Goal: Information Seeking & Learning: Learn about a topic

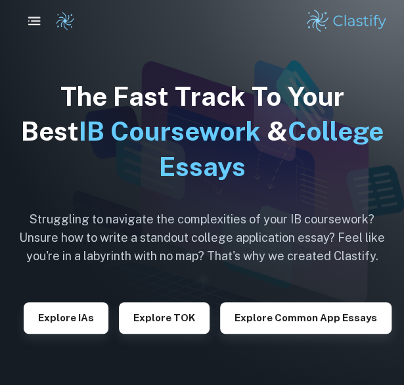
click at [33, 21] on rect "button" at bounding box center [36, 20] width 10 height 1
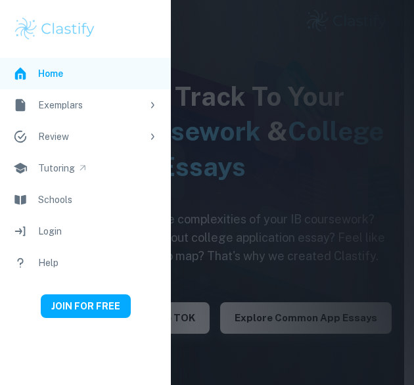
click at [239, 148] on div at bounding box center [207, 192] width 414 height 385
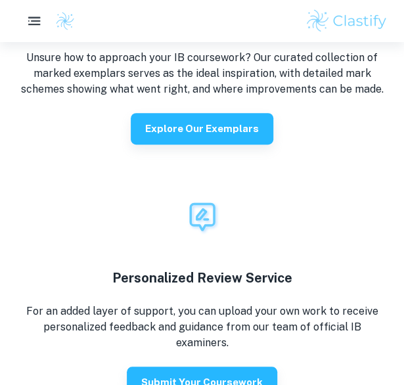
scroll to position [2413, 0]
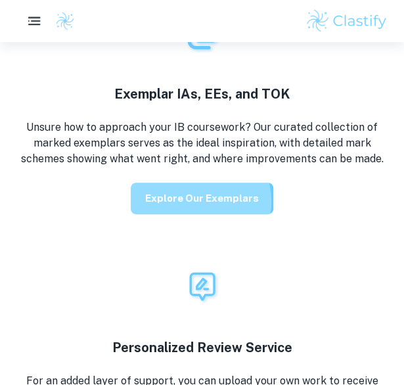
click at [196, 202] on button "Explore our exemplars" at bounding box center [202, 198] width 142 height 32
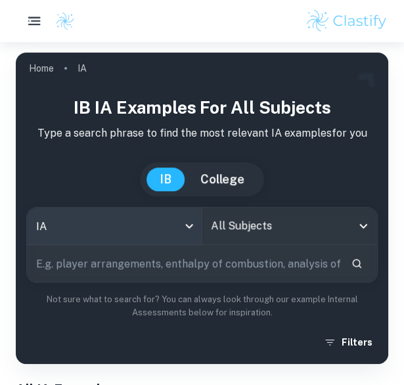
click at [164, 219] on body "We value your privacy We use cookies to enhance your browsing experience, serve…" at bounding box center [202, 234] width 404 height 385
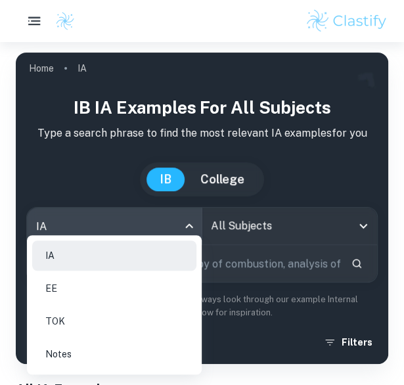
click at [114, 289] on li "EE" at bounding box center [114, 288] width 164 height 30
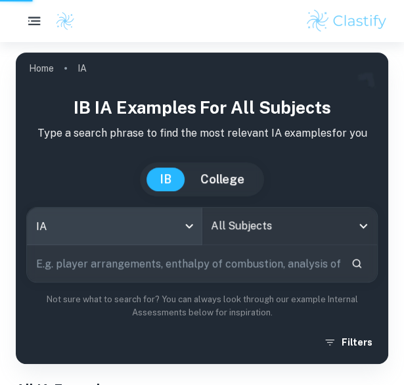
type input "ee"
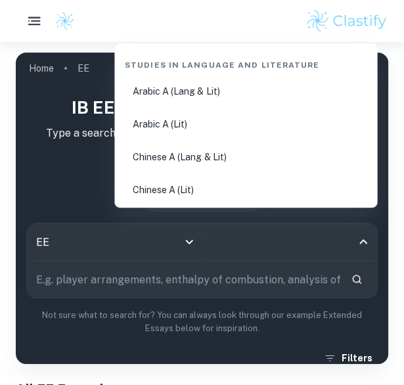
click at [250, 229] on input "All Subjects" at bounding box center [280, 241] width 144 height 25
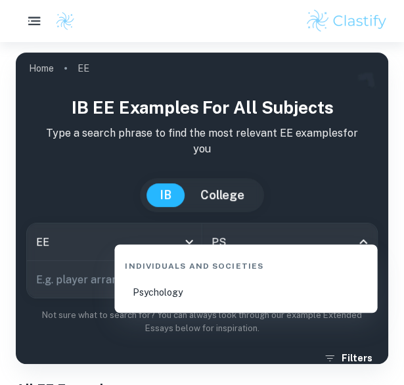
click at [186, 297] on li "Psychology" at bounding box center [245, 292] width 252 height 30
type input "Psychology"
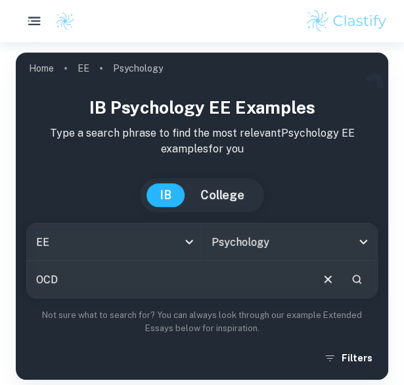
type input "OCD"
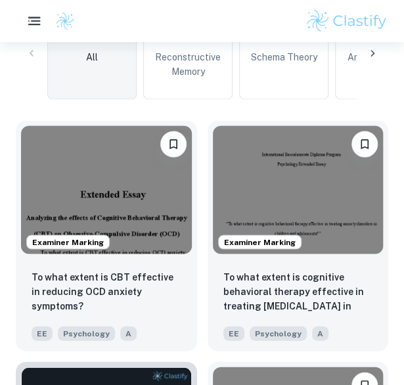
scroll to position [451, 0]
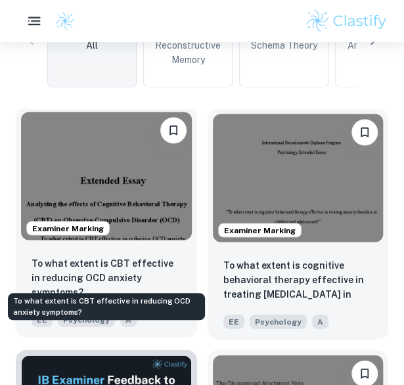
click at [105, 262] on p "To what extent is CBT effective in reducing OCD anxiety symptoms?" at bounding box center [107, 276] width 150 height 43
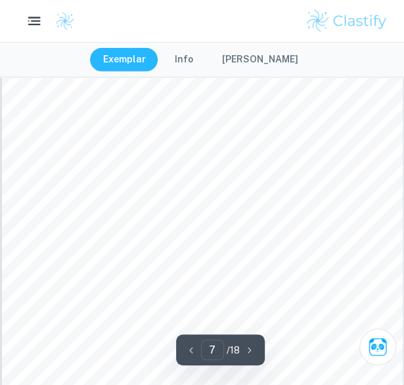
scroll to position [3430, 0]
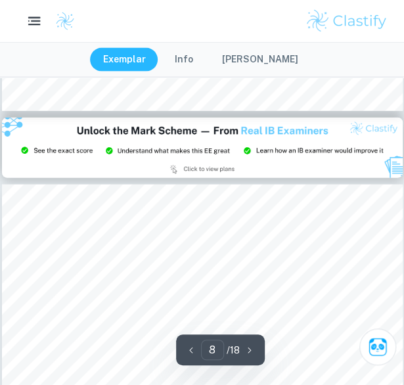
type input "9"
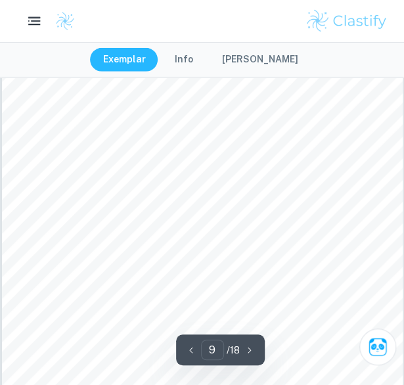
scroll to position [4656, 0]
